Goal: Entertainment & Leisure: Consume media (video, audio)

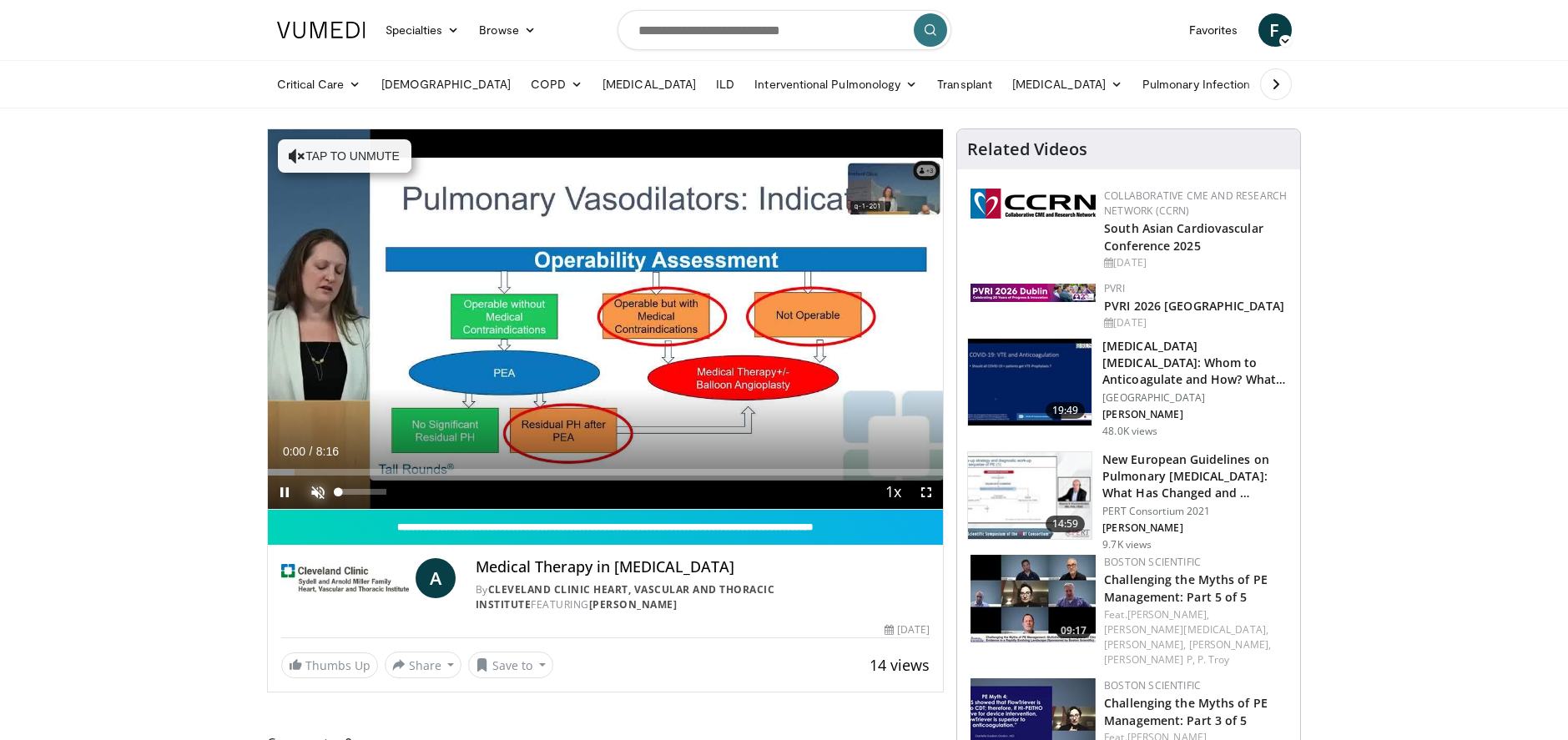
click at [312, 483] on span "Video Player" at bounding box center [318, 492] width 33 height 33
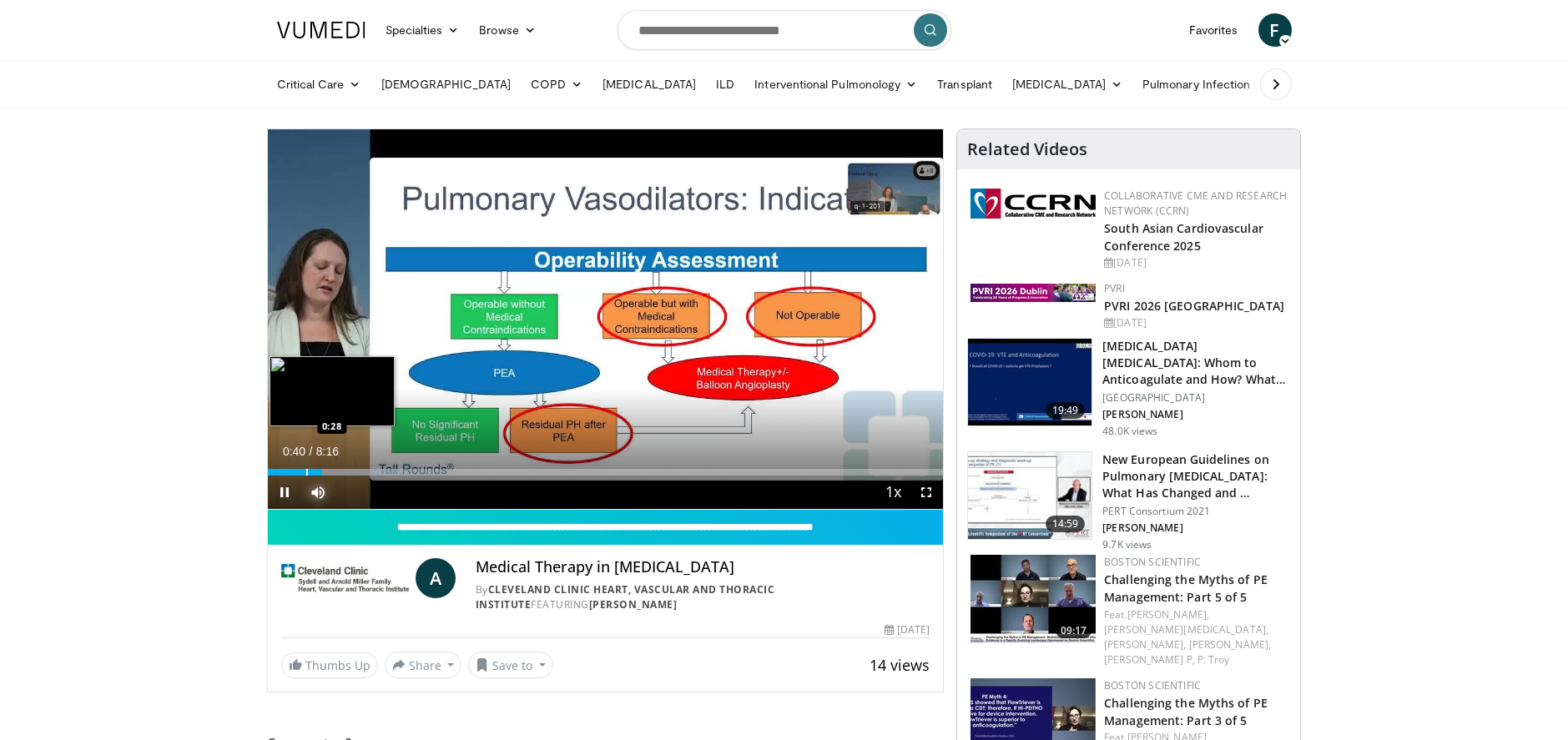
click at [307, 471] on div "Progress Bar" at bounding box center [307, 473] width 2 height 7
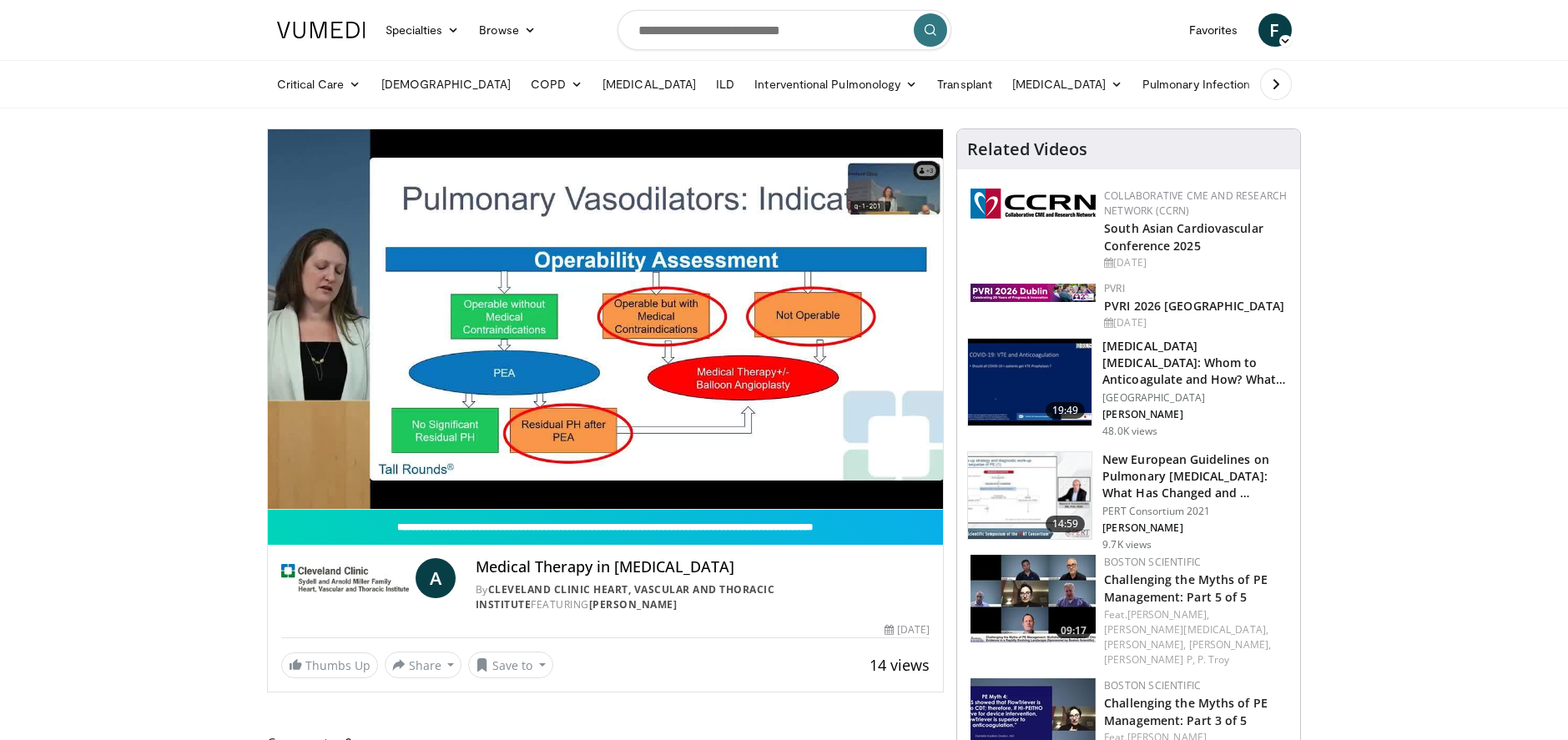
click at [301, 475] on button "Mute" at bounding box center [318, 492] width 33 height 33
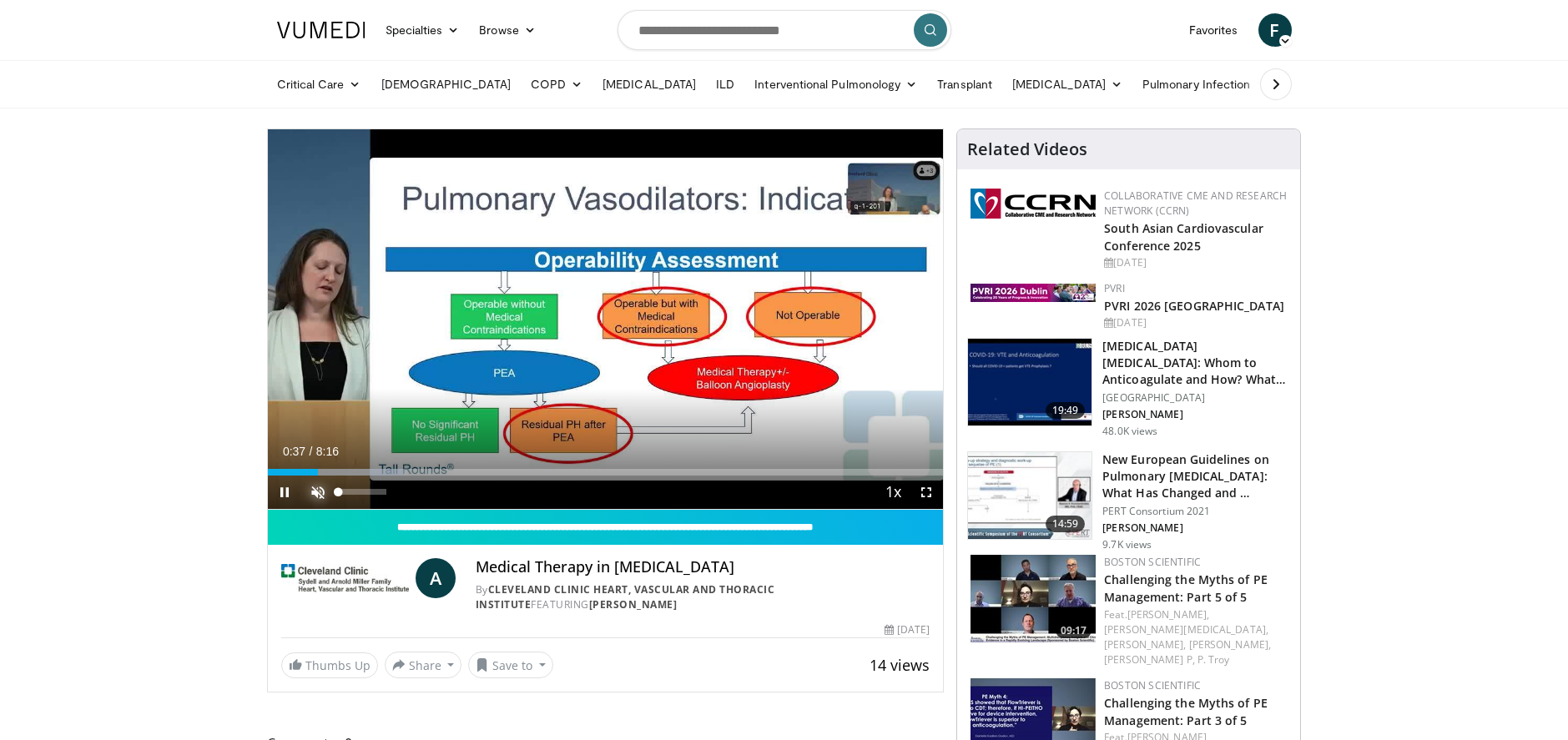
click at [301, 475] on button "Unmute" at bounding box center [318, 492] width 33 height 33
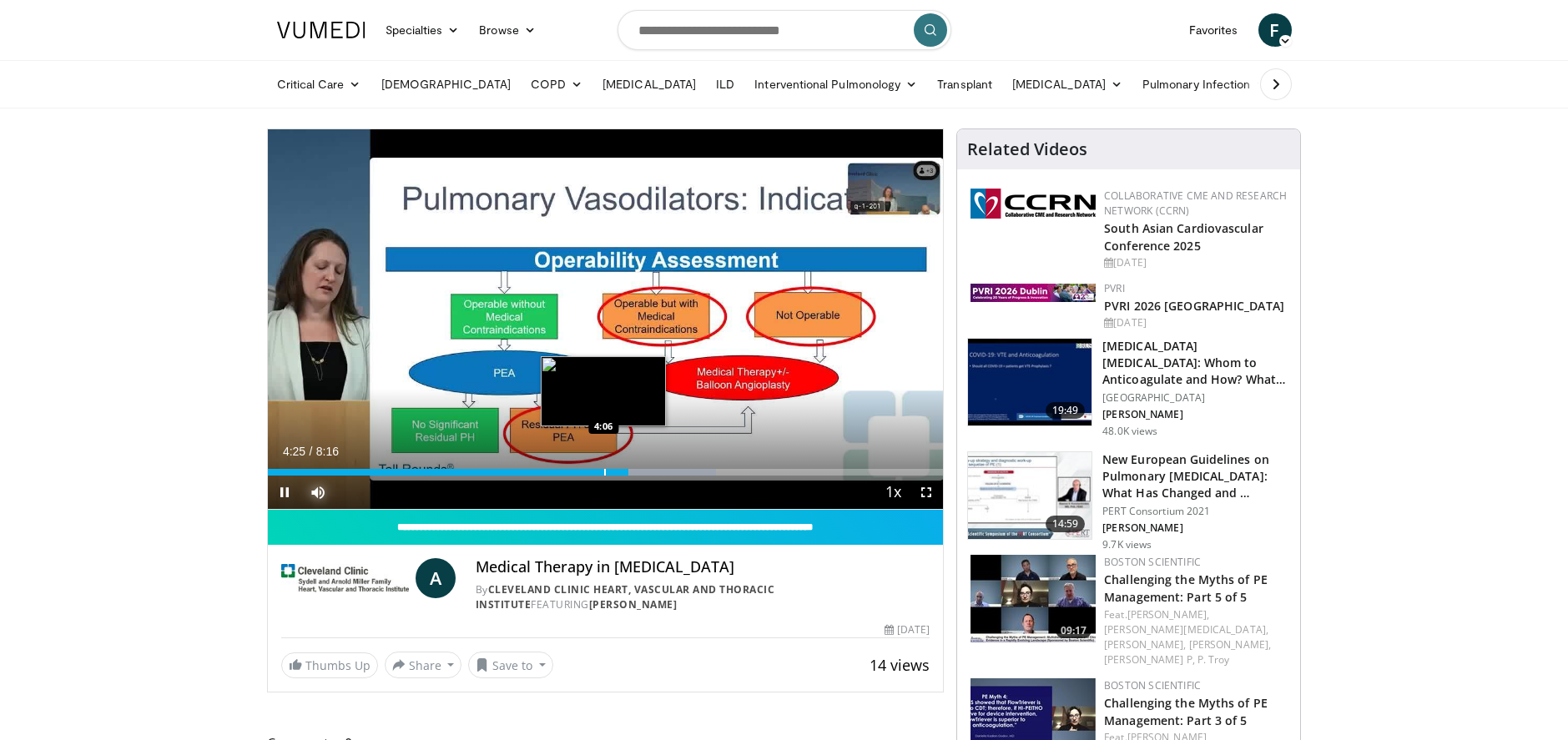
click at [602, 469] on div "Loaded : 66.41% 4:25 4:06" at bounding box center [605, 473] width 676 height 7
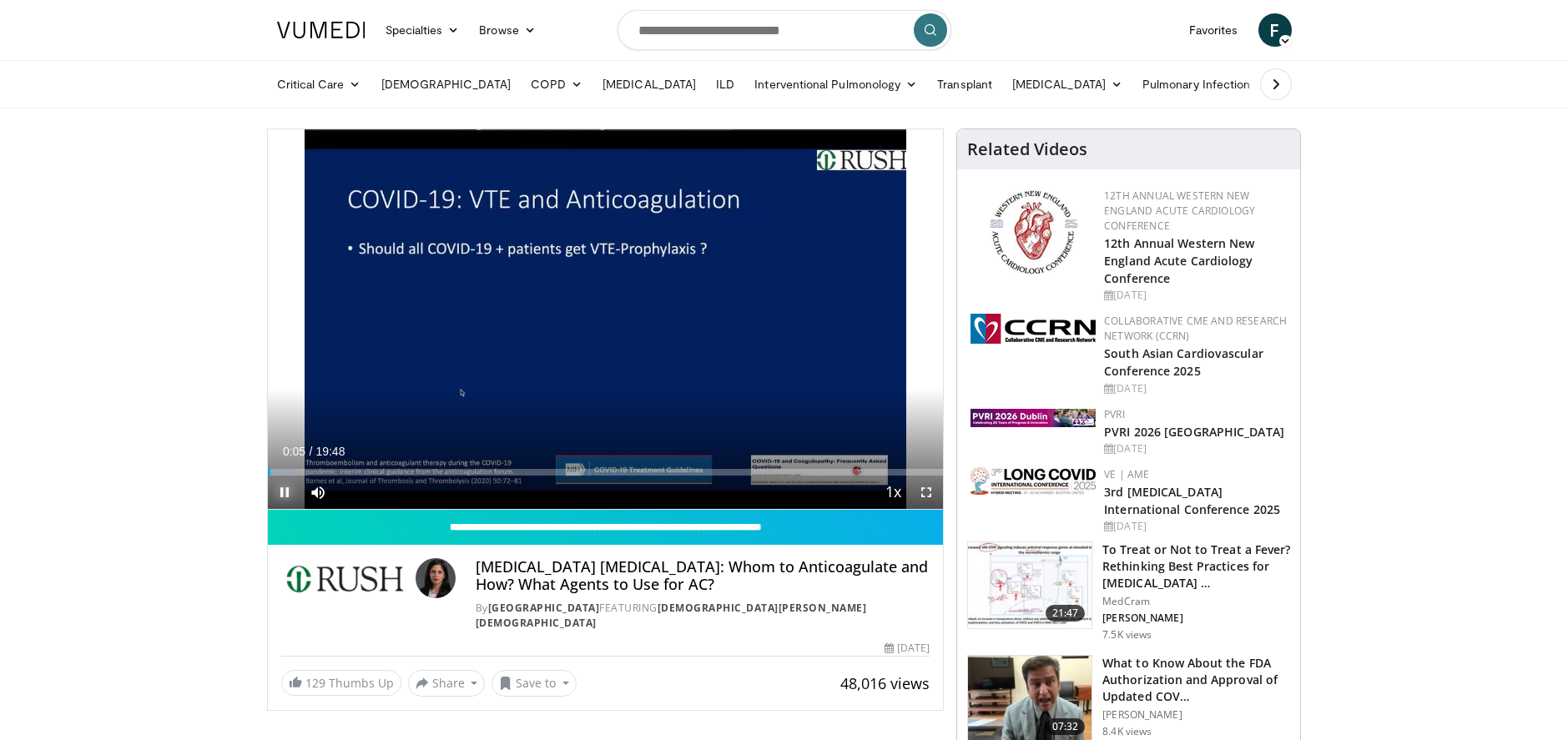
click at [285, 489] on span "Video Player" at bounding box center [284, 492] width 33 height 33
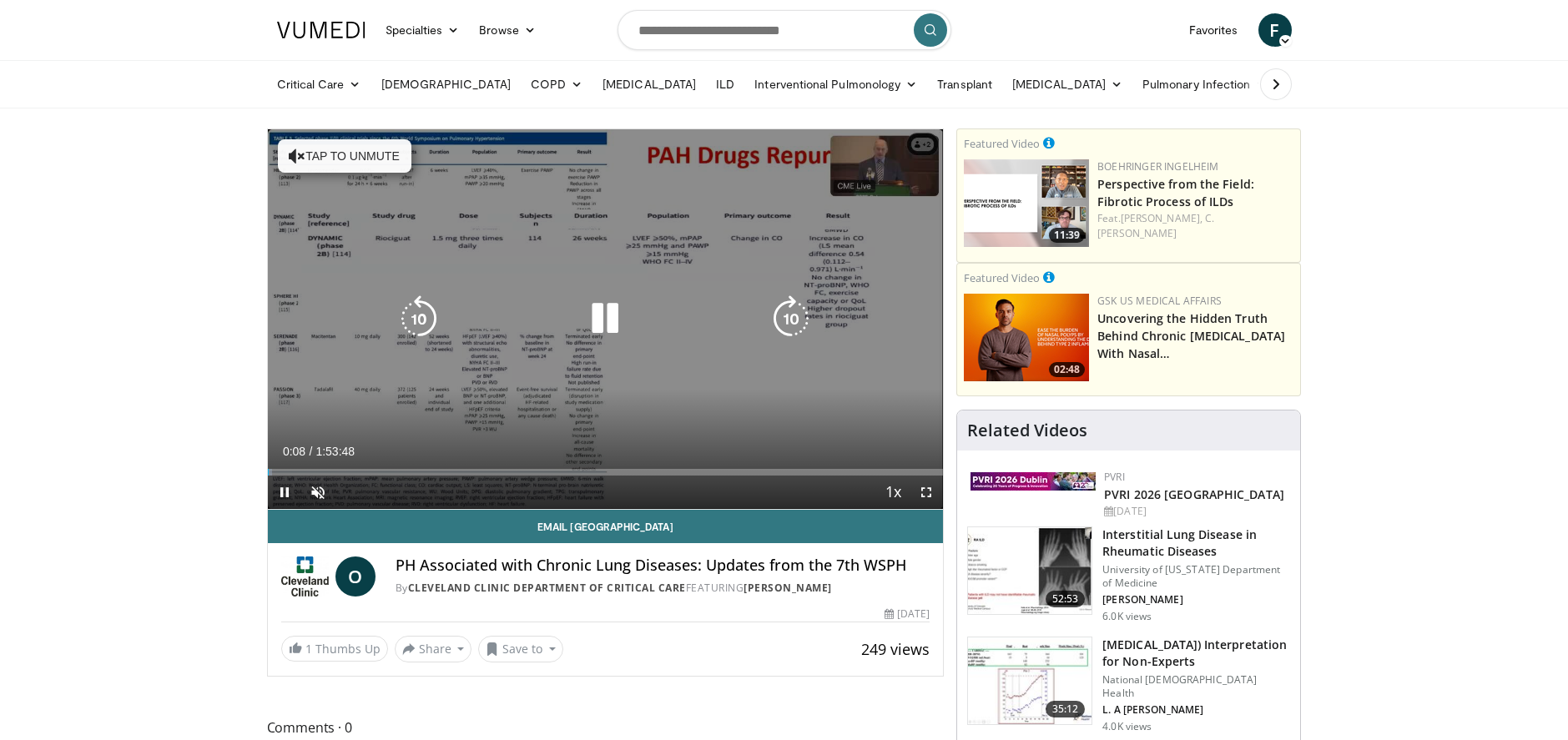
click at [339, 157] on button "Tap to unmute" at bounding box center [344, 156] width 134 height 33
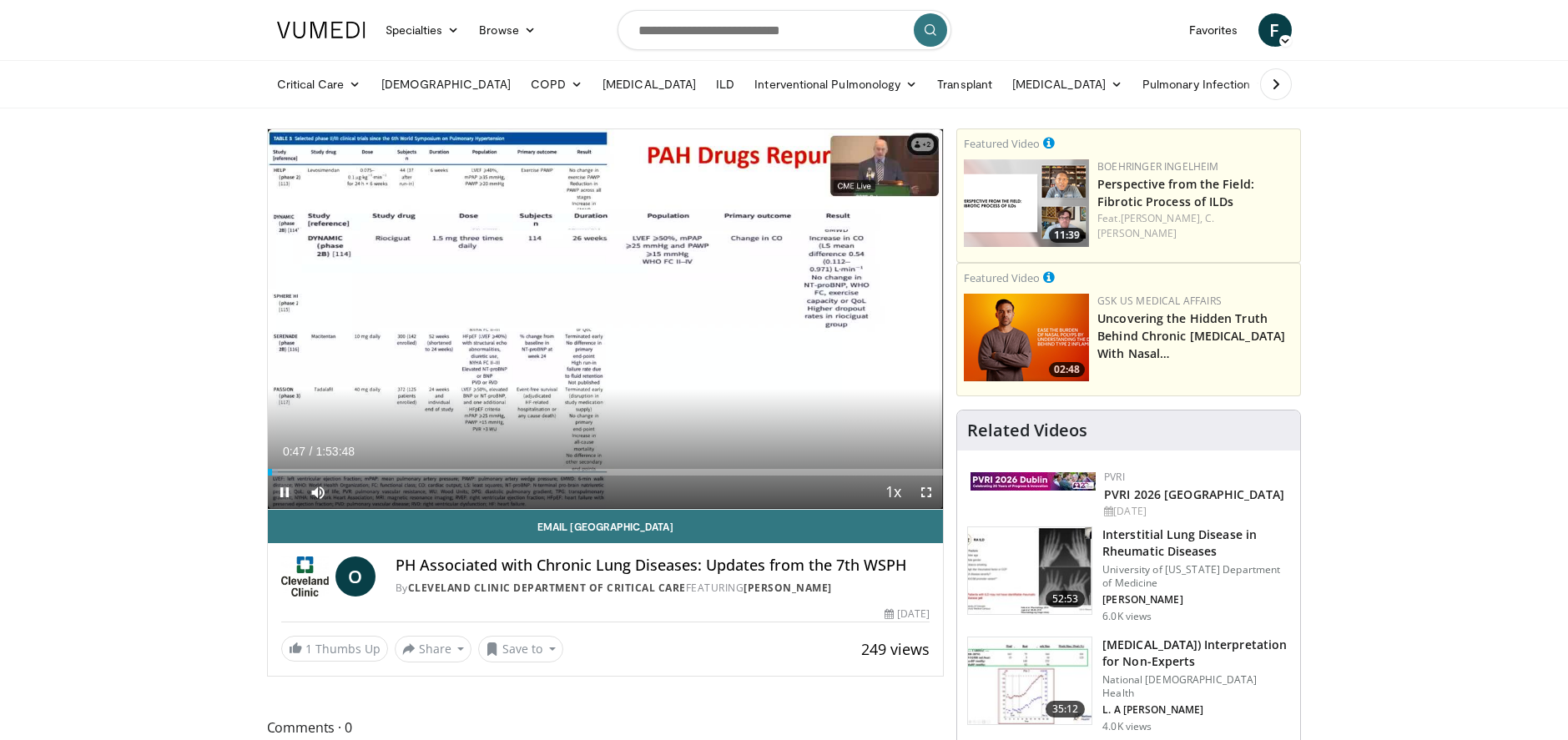
click at [283, 492] on span "Video Player" at bounding box center [284, 492] width 33 height 33
